Goal: Obtain resource: Download file/media

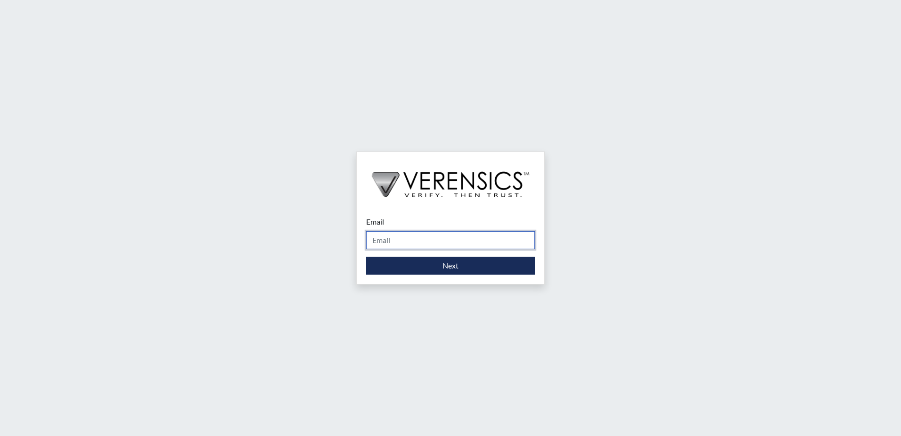
click at [408, 237] on input "Email" at bounding box center [450, 240] width 169 height 18
type input "[PERSON_NAME][EMAIL_ADDRESS][PERSON_NAME][DOMAIN_NAME]"
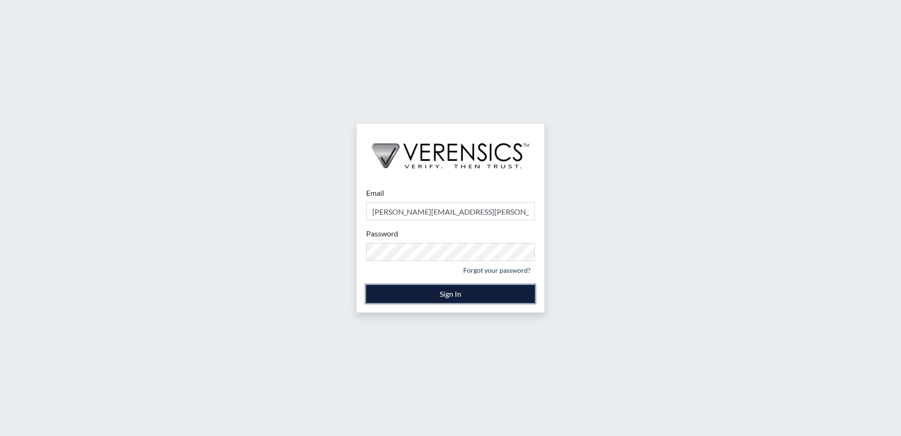
click at [421, 291] on button "Sign In" at bounding box center [450, 294] width 169 height 18
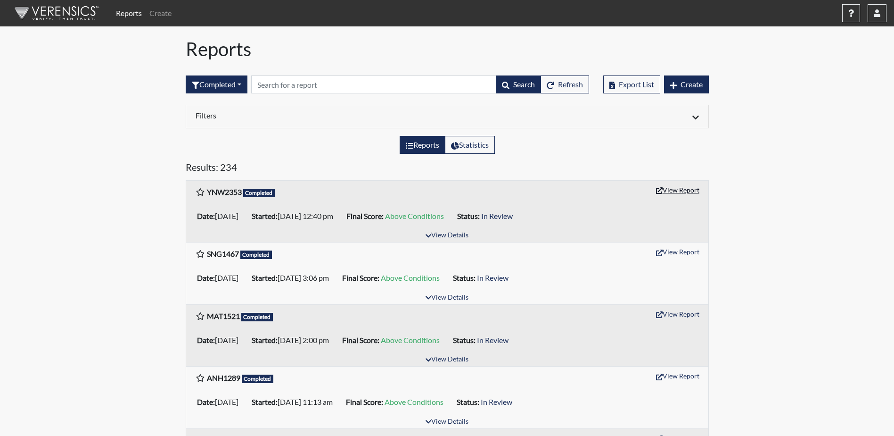
click at [673, 190] on button "View Report" at bounding box center [678, 189] width 52 height 15
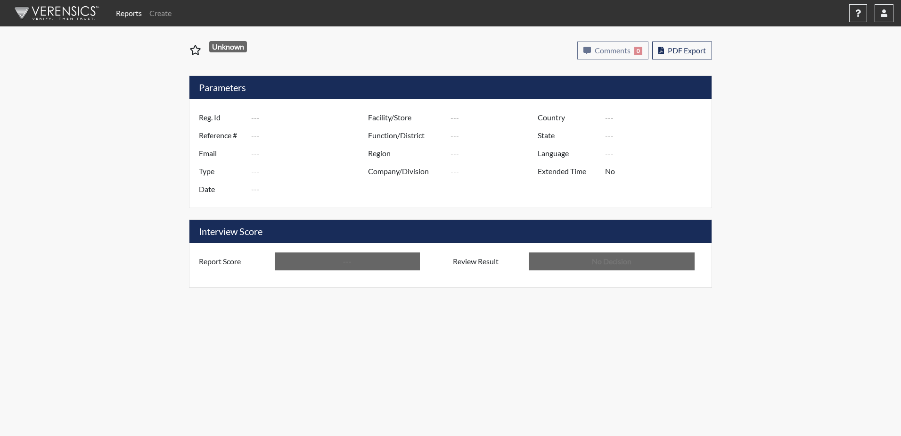
type input "YNW2353"
type input "51314"
type input "---"
type input "Corrections Pre-Employment"
type input "[DATE]"
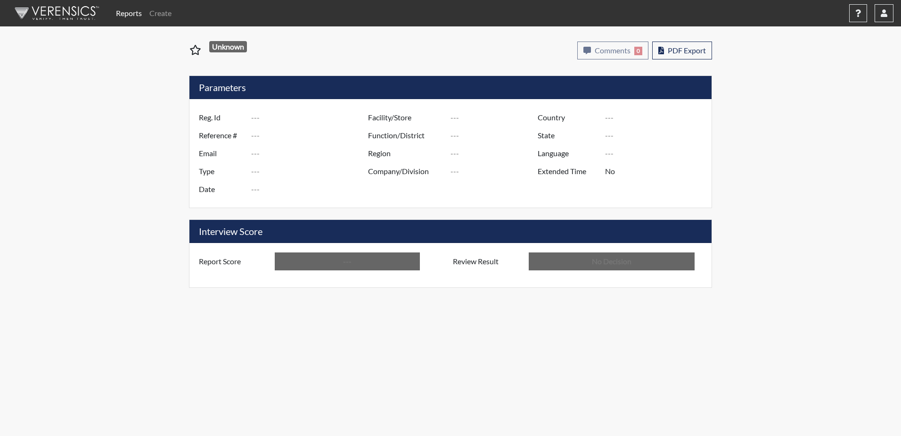
type input "[PERSON_NAME]"
type input "[GEOGRAPHIC_DATA]"
type input "[US_STATE]"
type input "English"
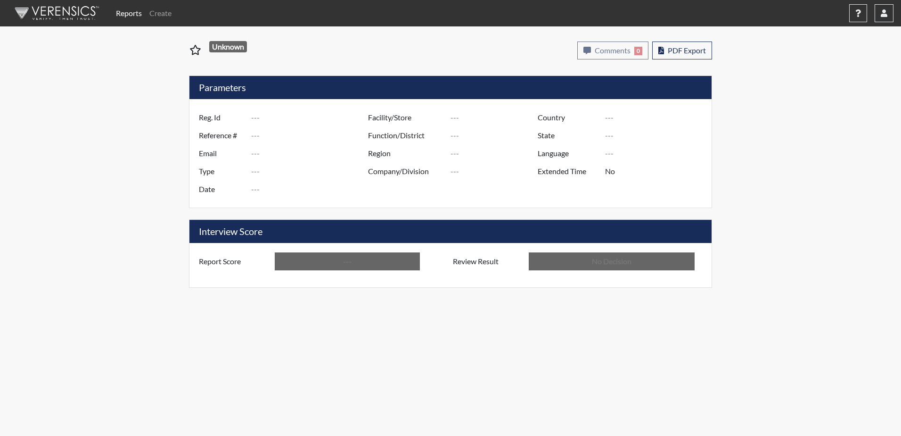
type input "Above Conditions"
type input "In Review"
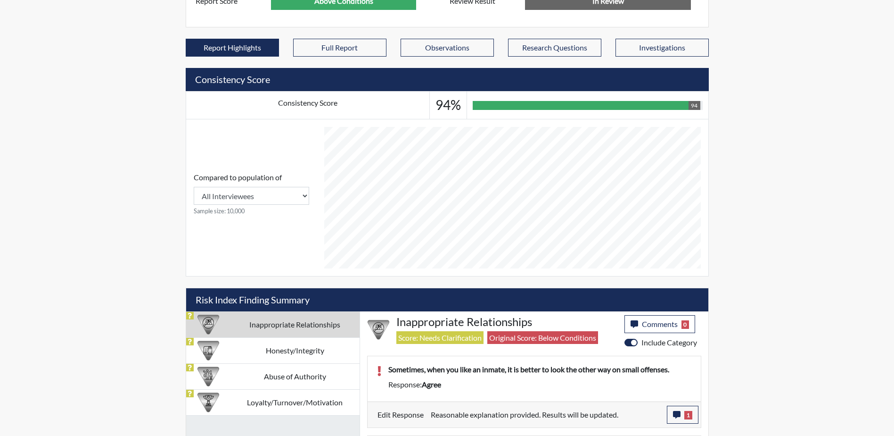
scroll to position [375, 0]
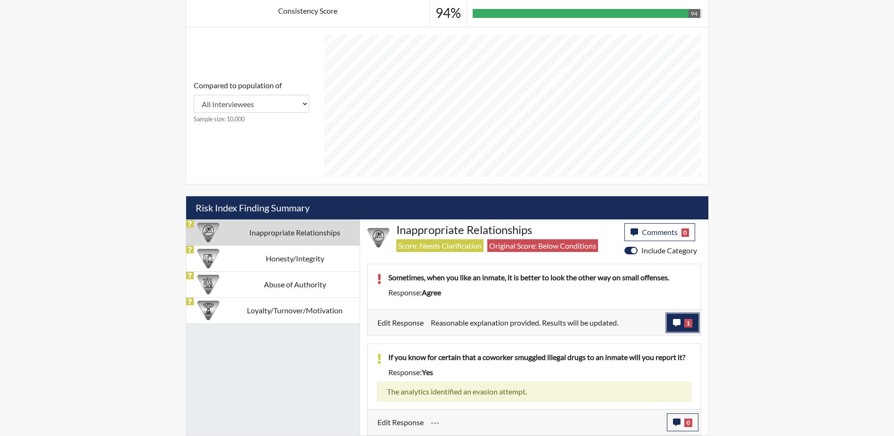
click at [675, 323] on icon "button" at bounding box center [677, 323] width 8 height 8
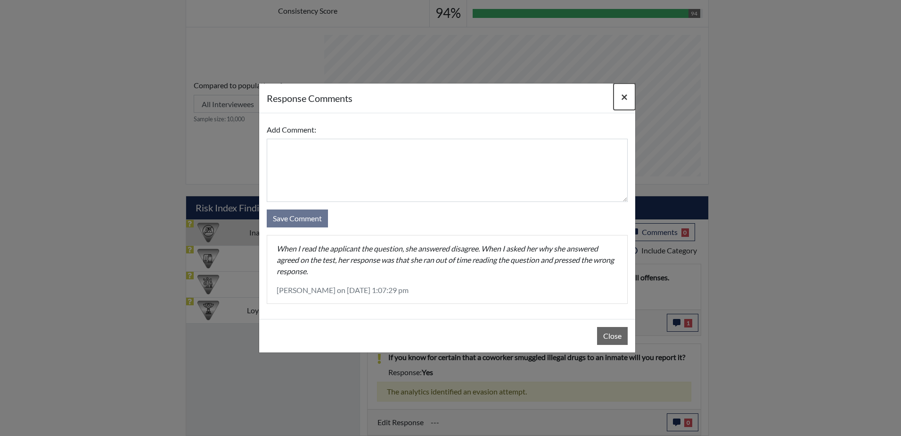
click at [623, 99] on span "×" at bounding box center [624, 97] width 7 height 14
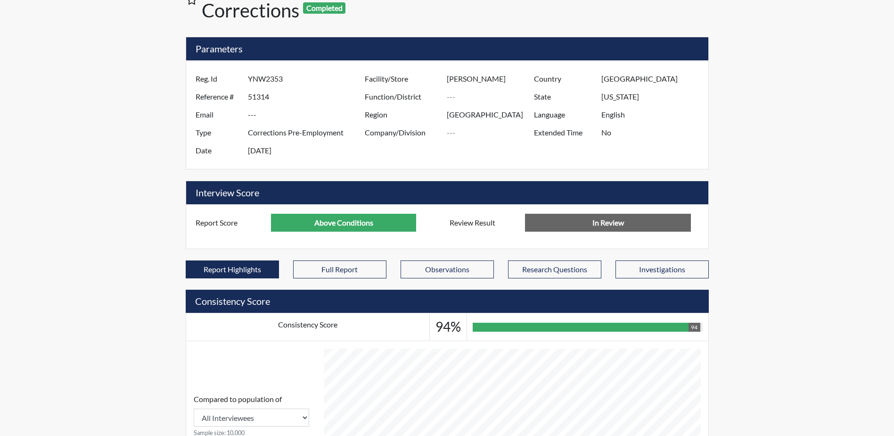
scroll to position [0, 0]
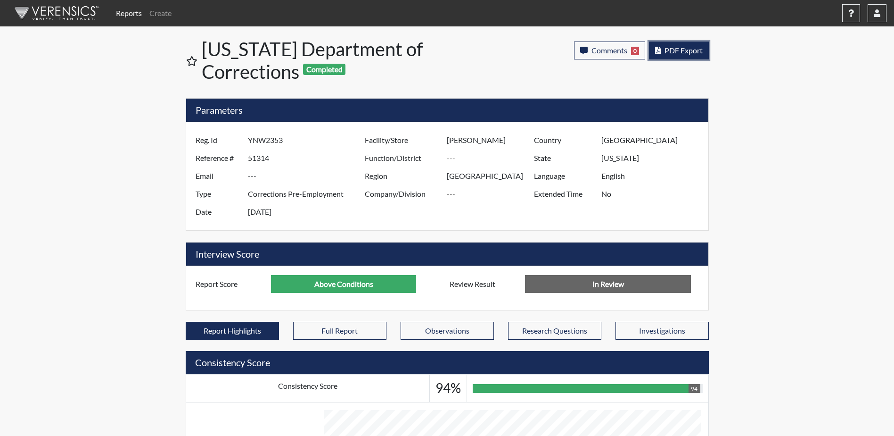
click at [686, 56] on button "PDF Export" at bounding box center [679, 50] width 60 height 18
